Goal: Find specific page/section: Find specific page/section

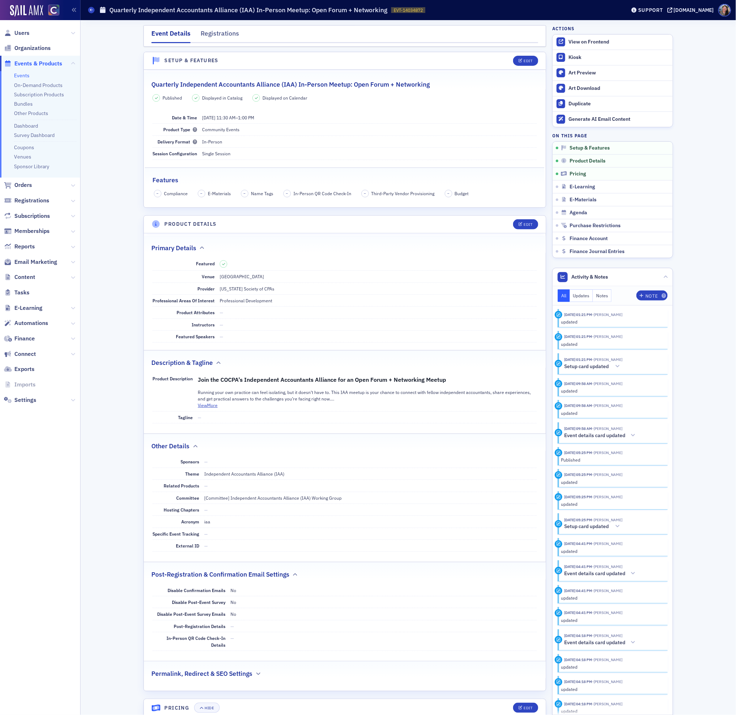
click at [20, 74] on link "Events" at bounding box center [21, 75] width 15 height 6
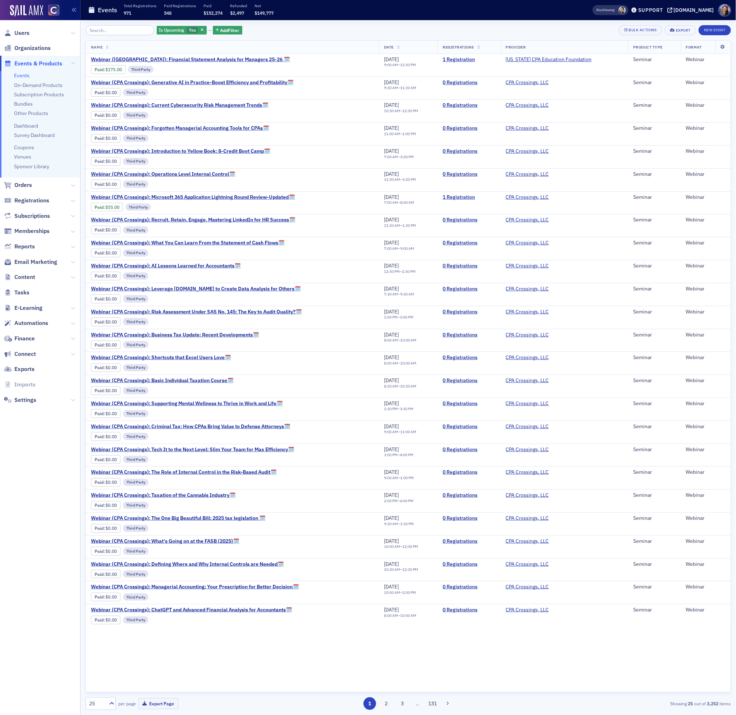
click at [123, 31] on input "search" at bounding box center [120, 30] width 69 height 10
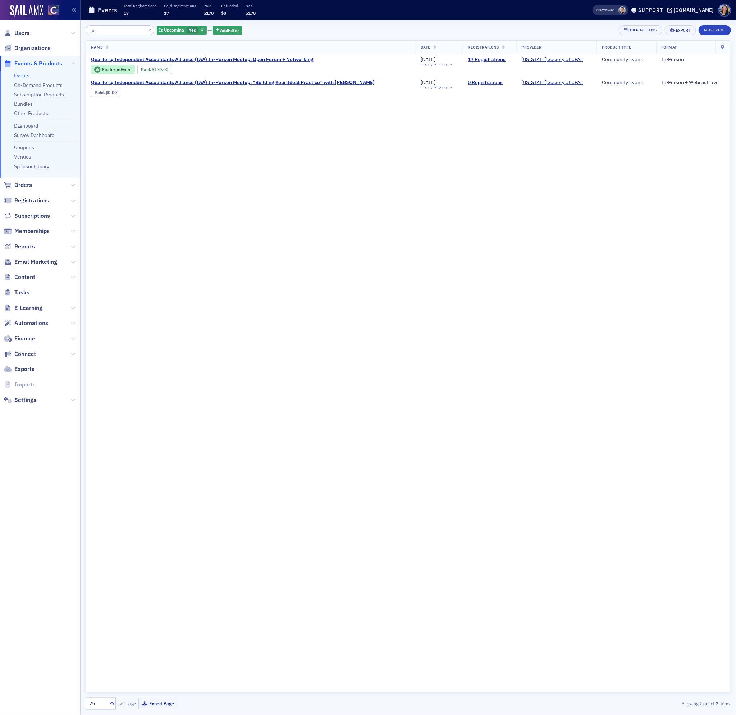
type input "iaa"
click at [522, 334] on div "Name Date Registrations Provider Product Type Format Quarterly Independent Acco…" at bounding box center [408, 366] width 645 height 652
click at [22, 74] on link "Events" at bounding box center [21, 75] width 15 height 6
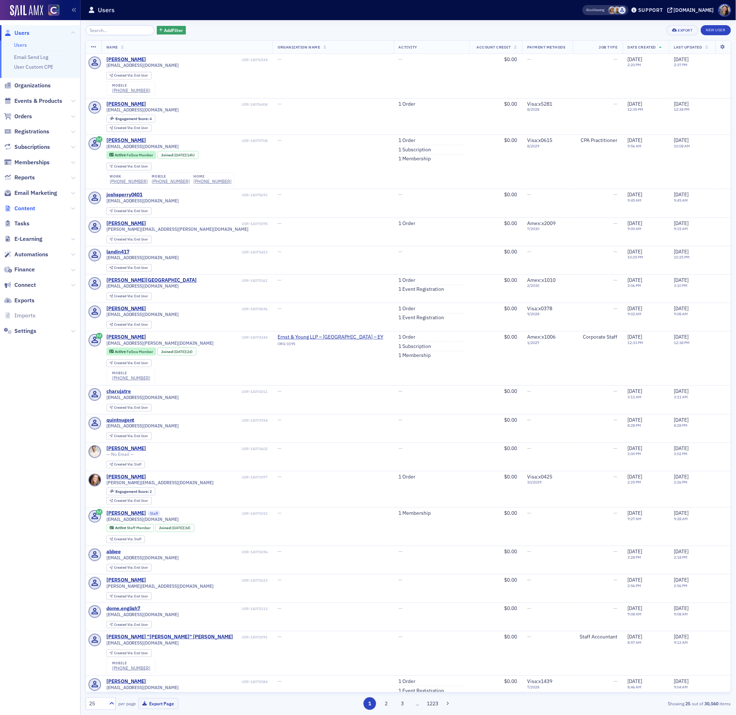
click at [26, 206] on span "Content" at bounding box center [24, 209] width 21 height 8
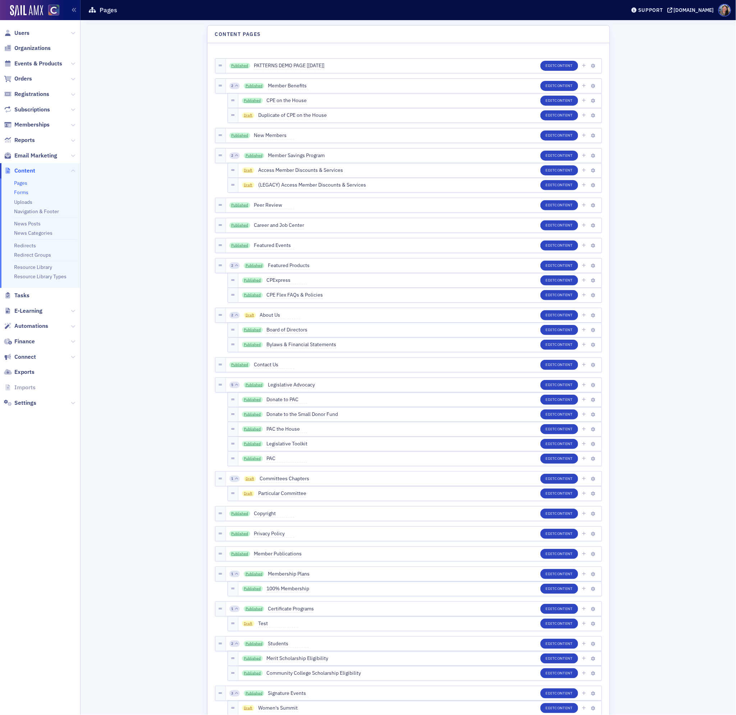
click at [23, 192] on link "Forms" at bounding box center [21, 192] width 14 height 6
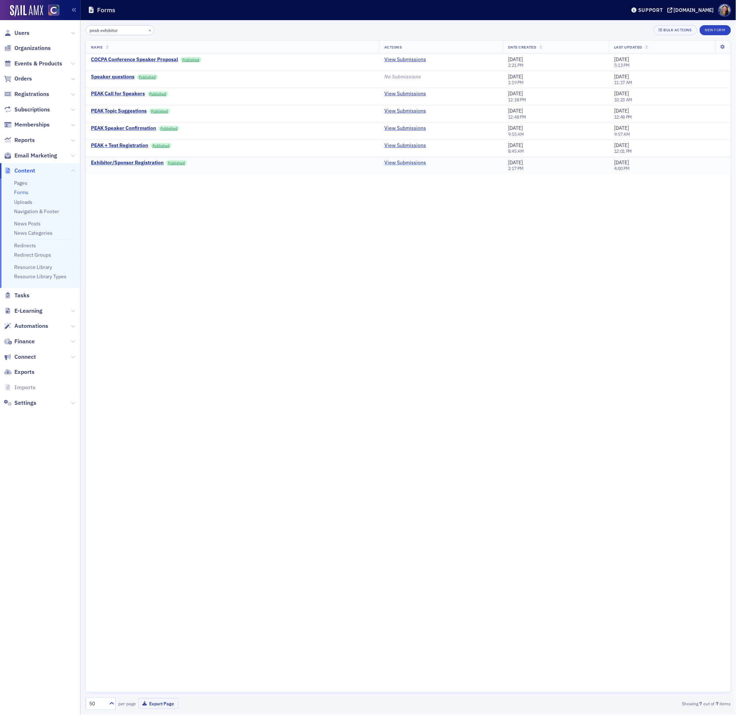
type input "peak exhibitor"
click at [413, 166] on link "View Submissions" at bounding box center [405, 163] width 42 height 6
